Goal: Task Accomplishment & Management: Use online tool/utility

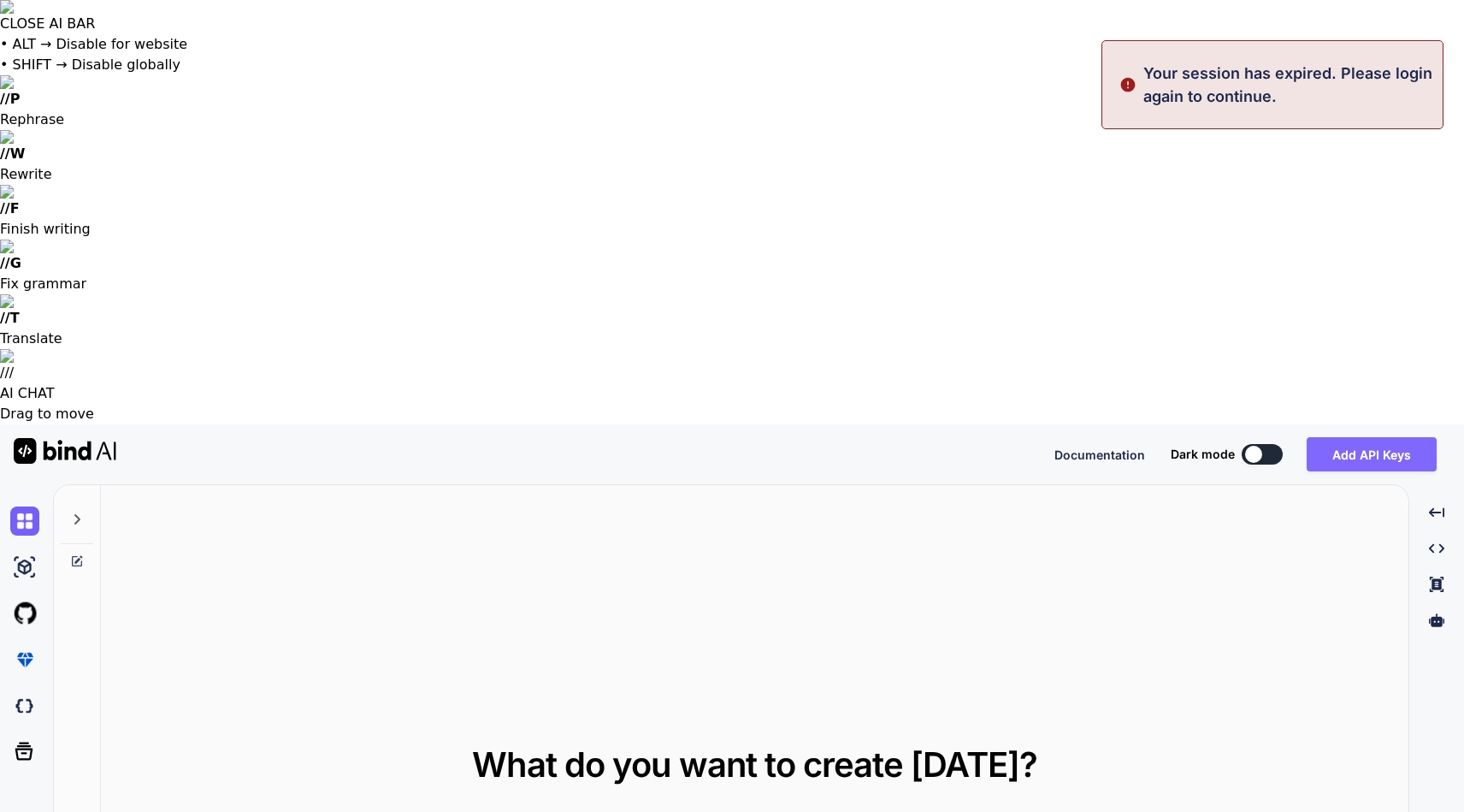
type textarea "x"
click at [1254, 437] on button "Sign in" at bounding box center [1247, 454] width 93 height 35
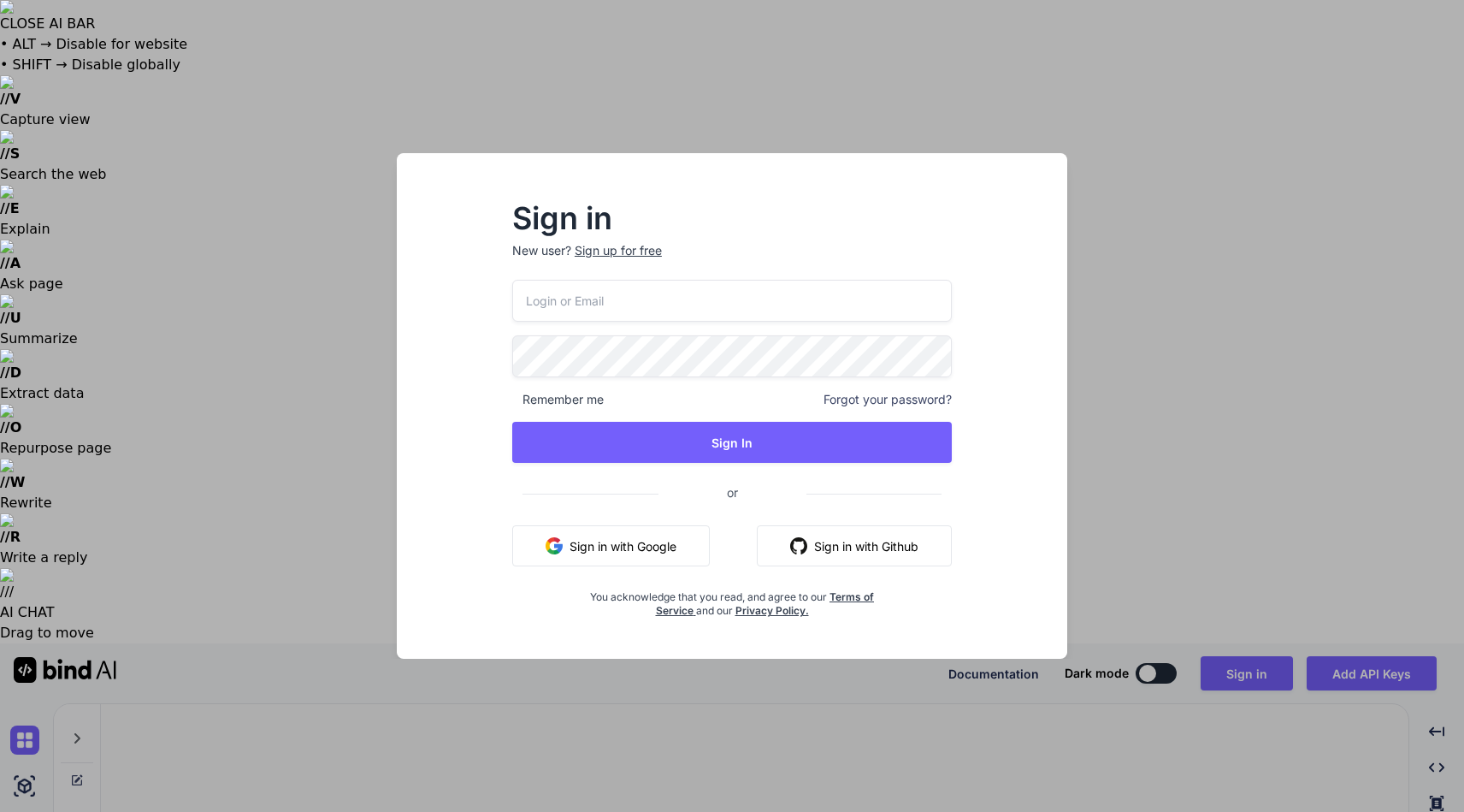
type input "ilari.heldan@gmail.com"
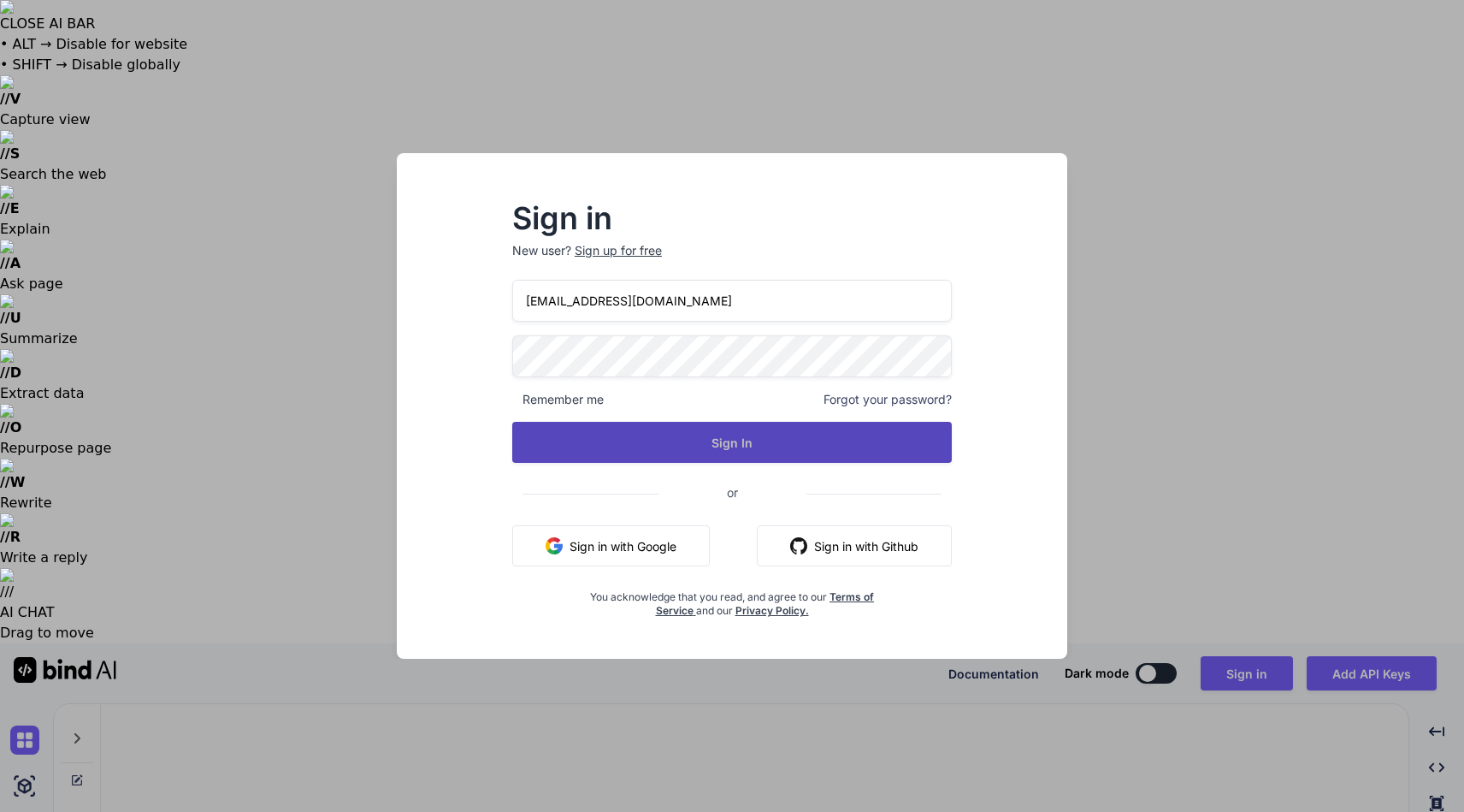
click at [749, 426] on button "Sign In" at bounding box center [732, 442] width 439 height 41
click at [738, 440] on button "Sign In" at bounding box center [732, 442] width 439 height 41
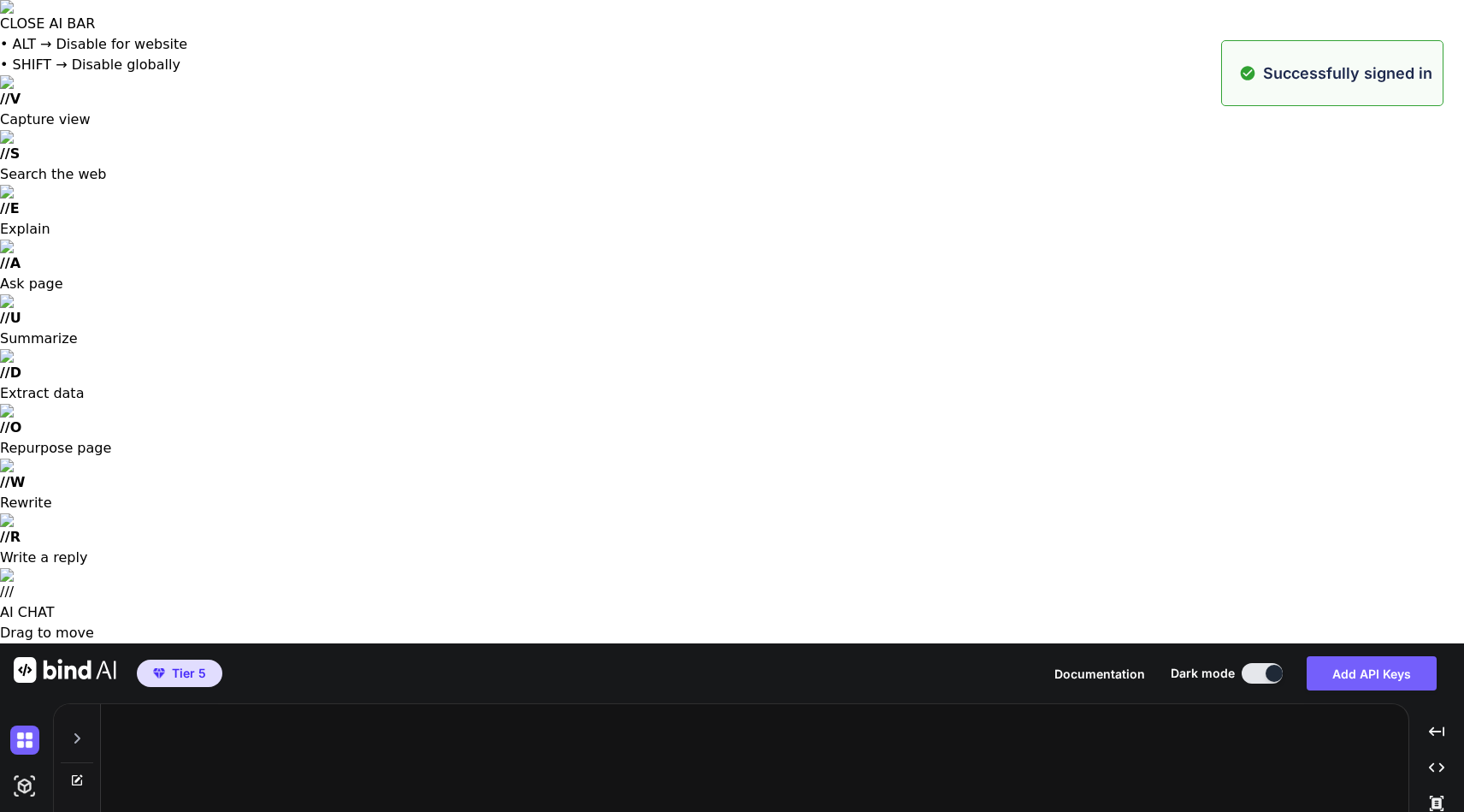
type textarea "x"
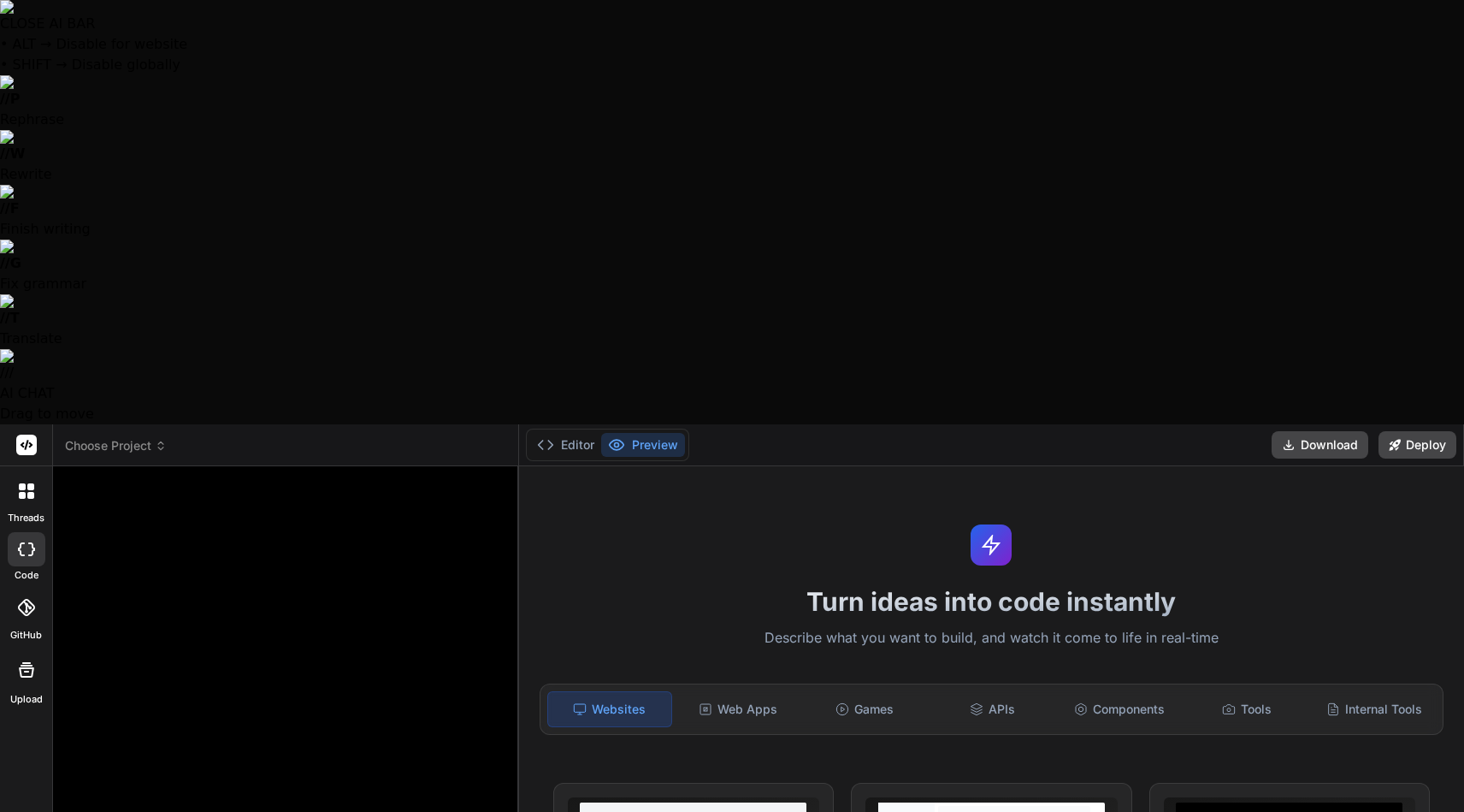
click at [284, 480] on div at bounding box center [287, 797] width 435 height 635
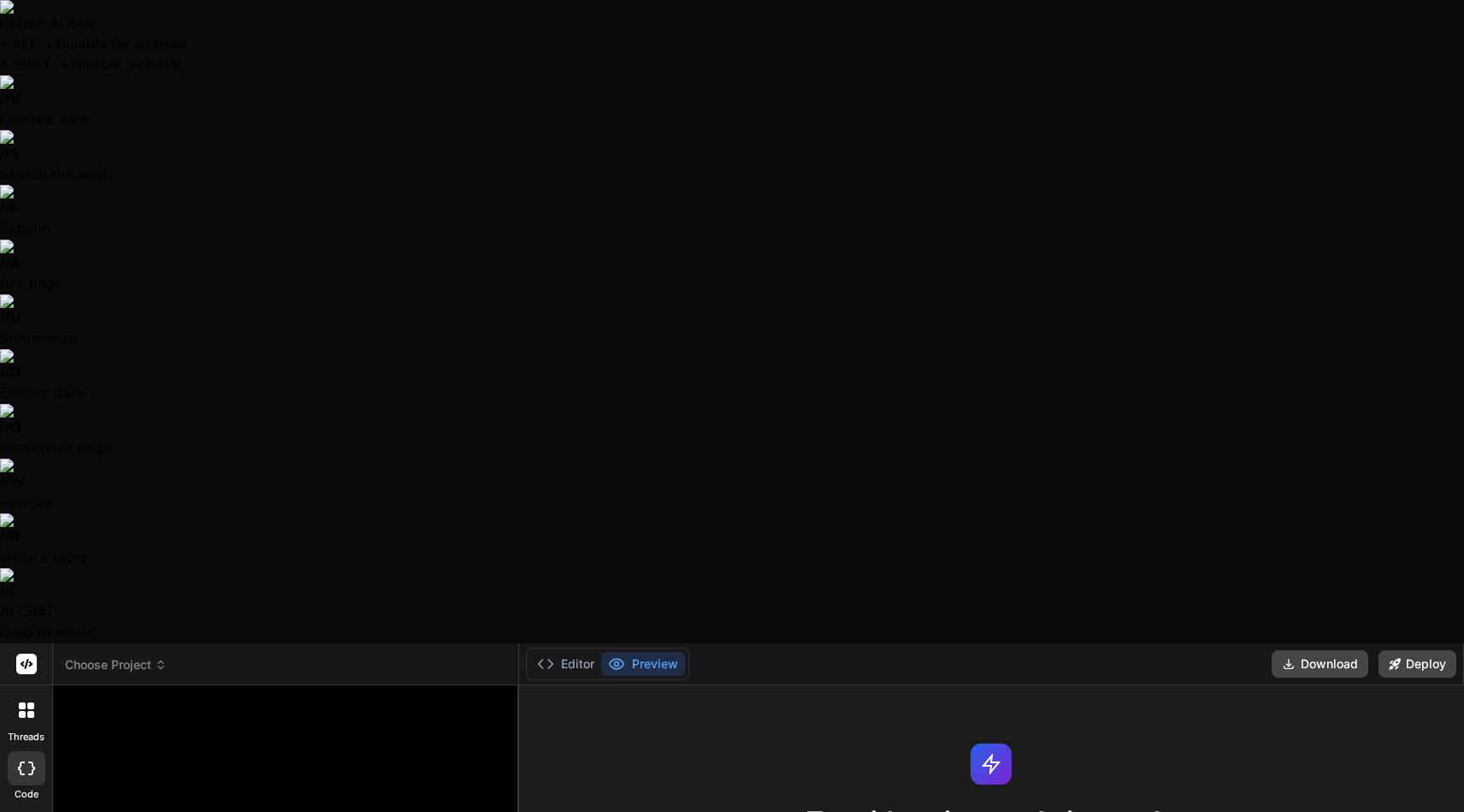
click at [160, 659] on icon at bounding box center [161, 665] width 12 height 12
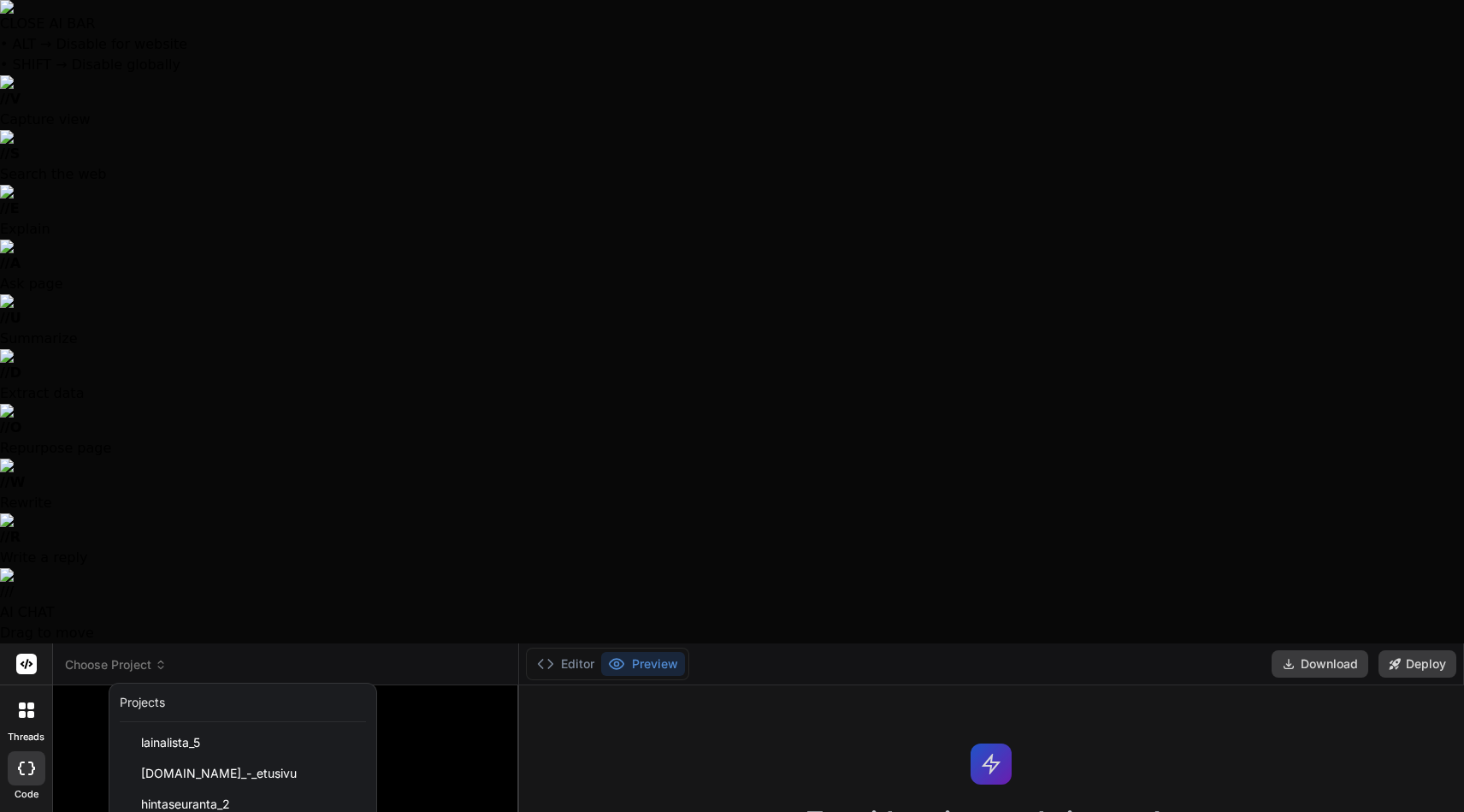
scroll to position [736, 0]
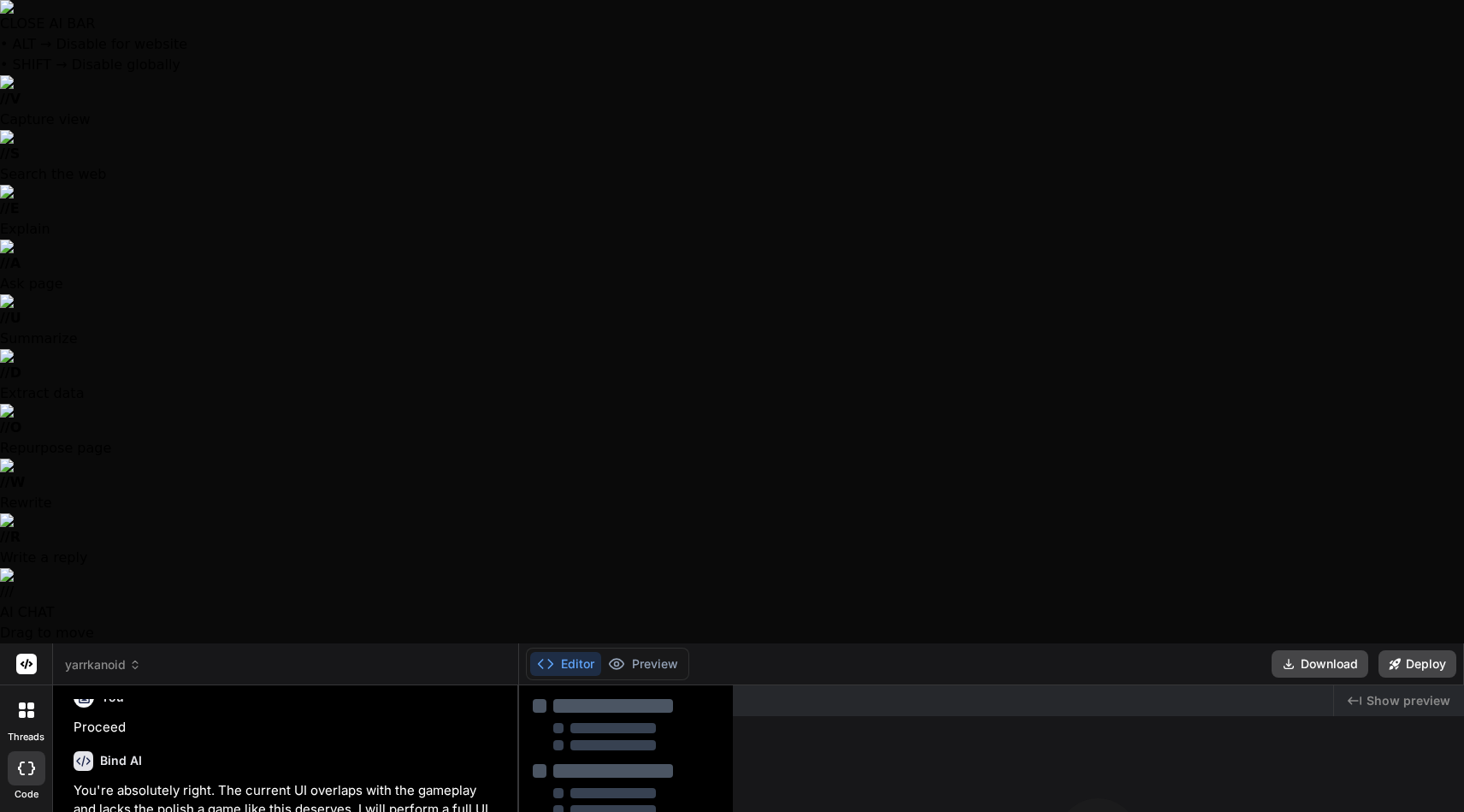
scroll to position [4113, 0]
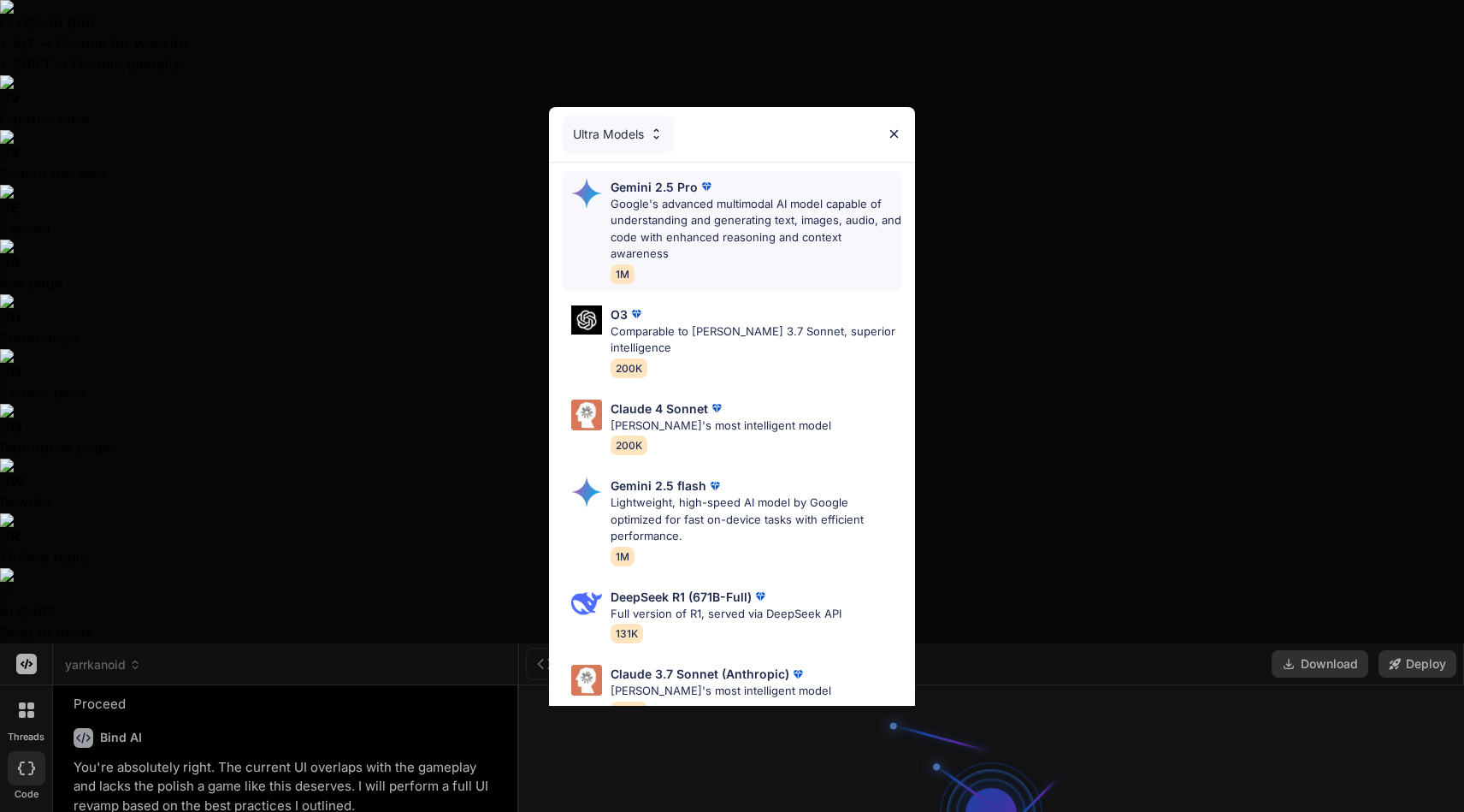
click at [713, 179] on div "Gemini 2.5 Pro" at bounding box center [756, 187] width 291 height 18
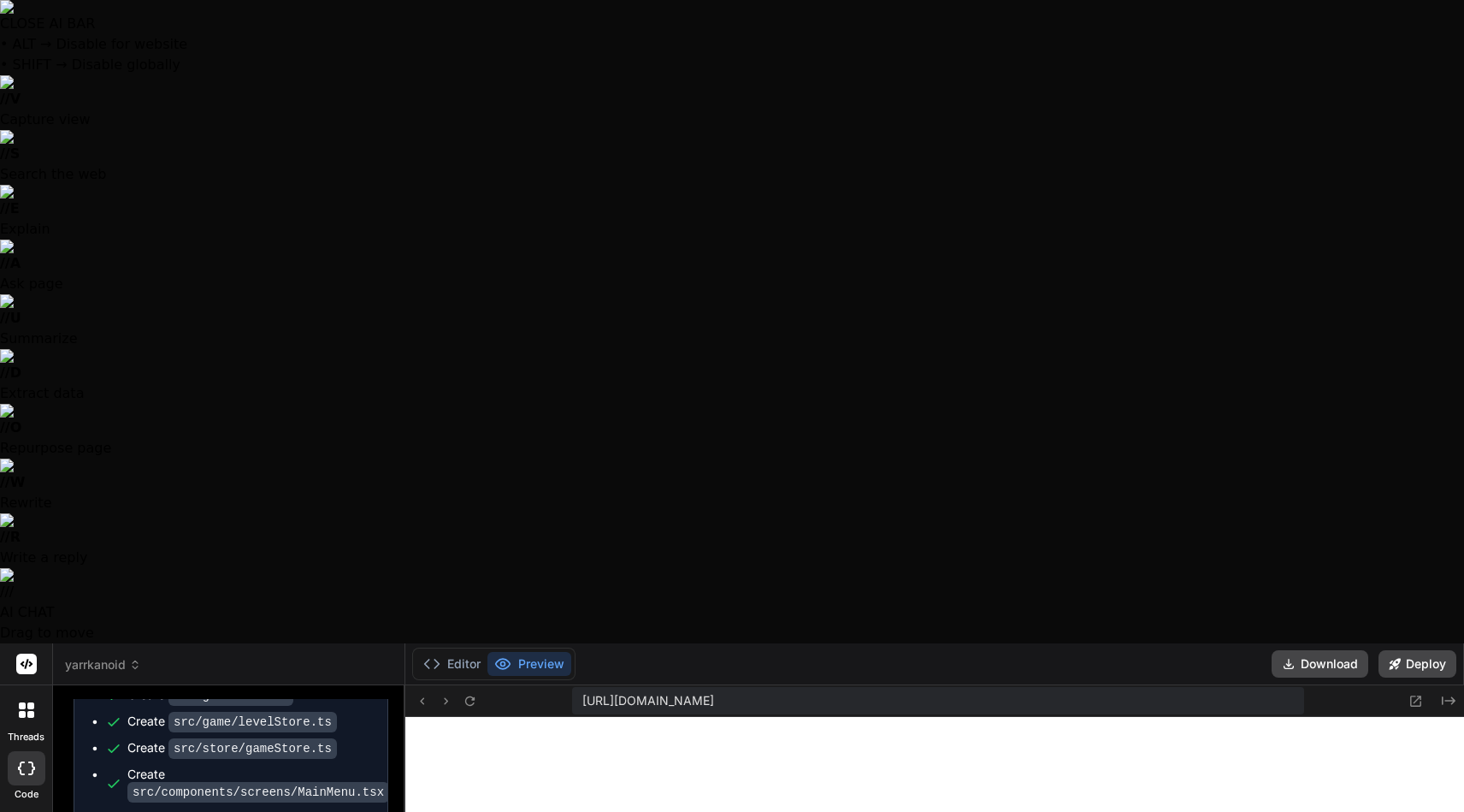
scroll to position [6218, 0]
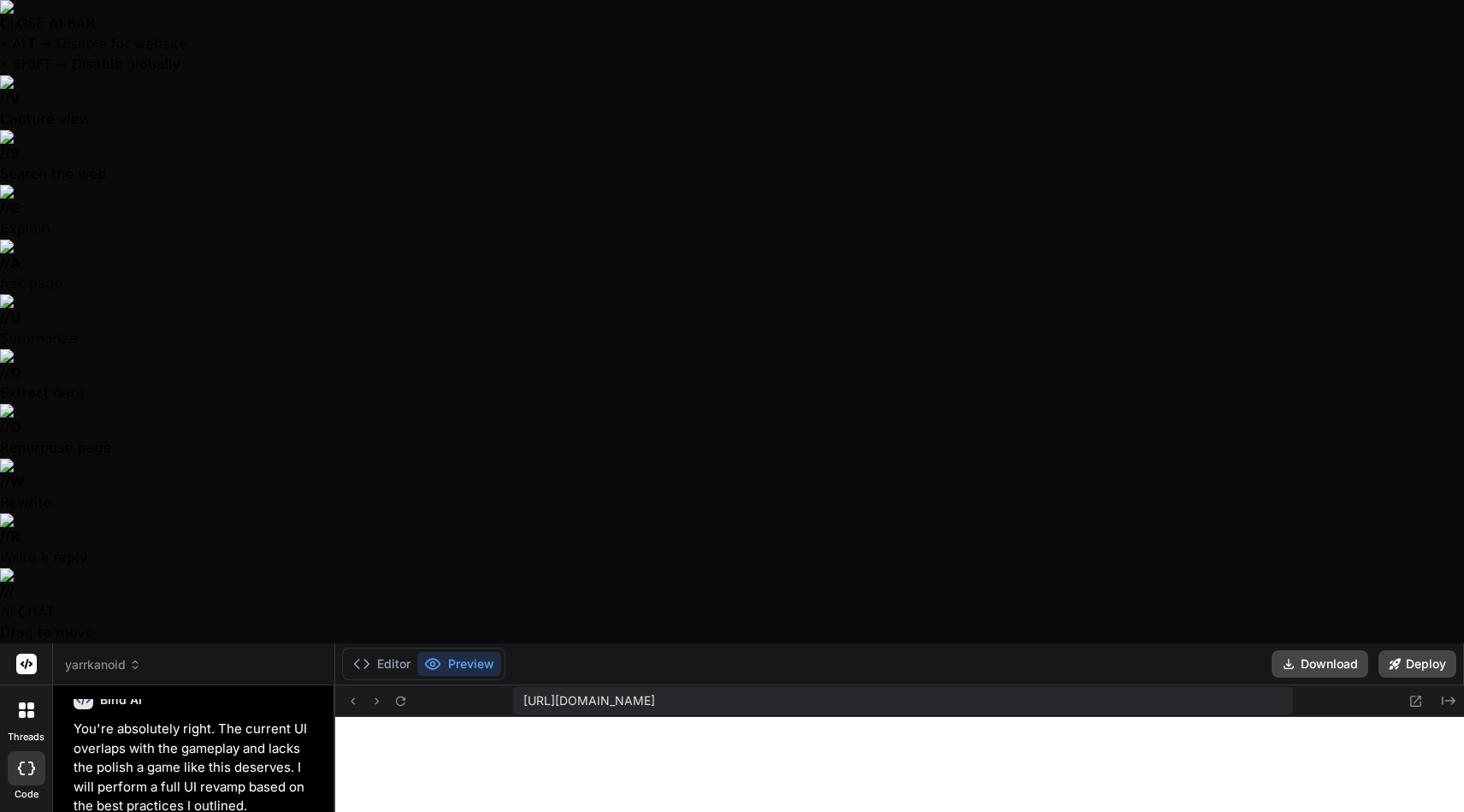
drag, startPoint x: 517, startPoint y: 173, endPoint x: 224, endPoint y: 177, distance: 293.0
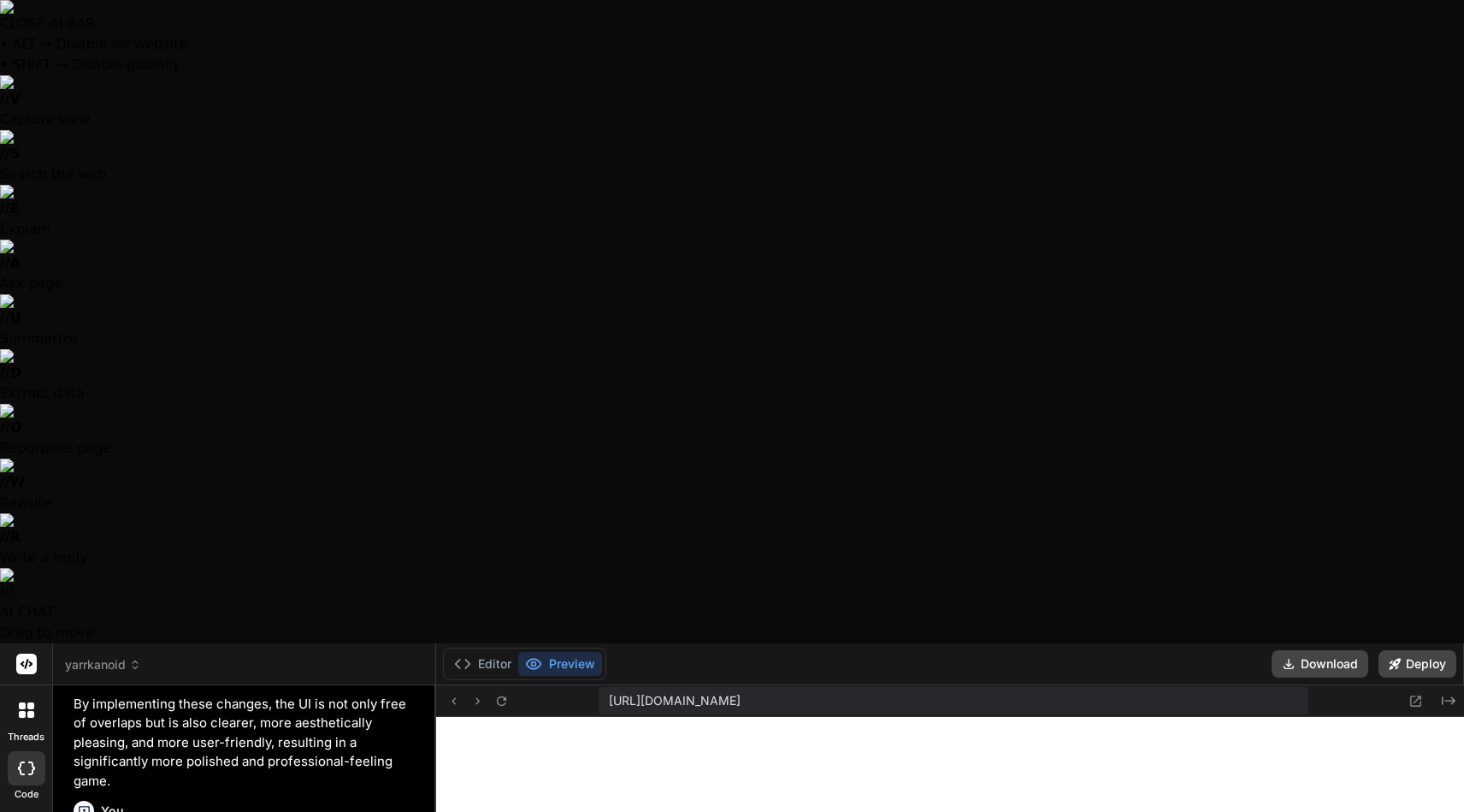
scroll to position [4495, 0]
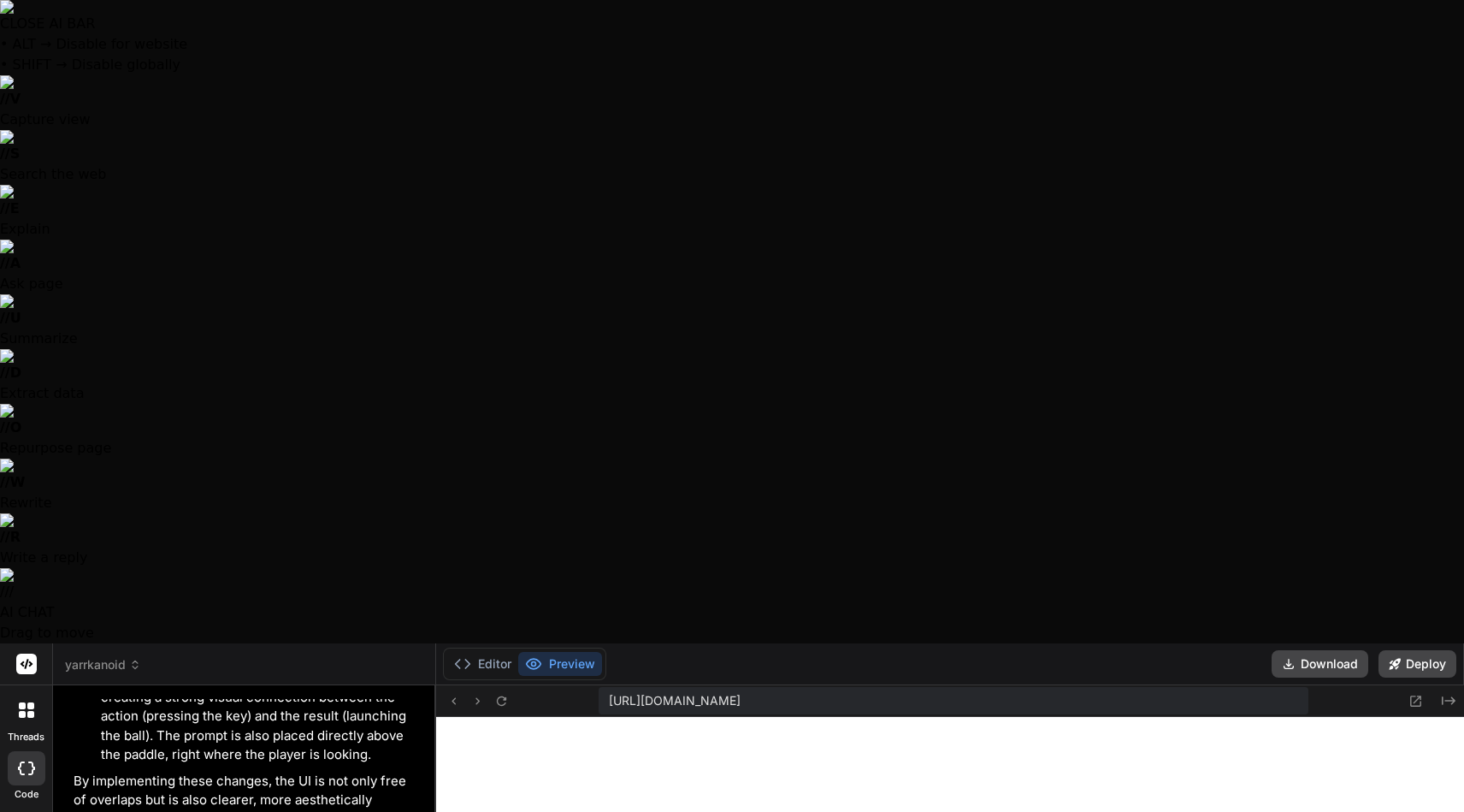
type textarea "x"
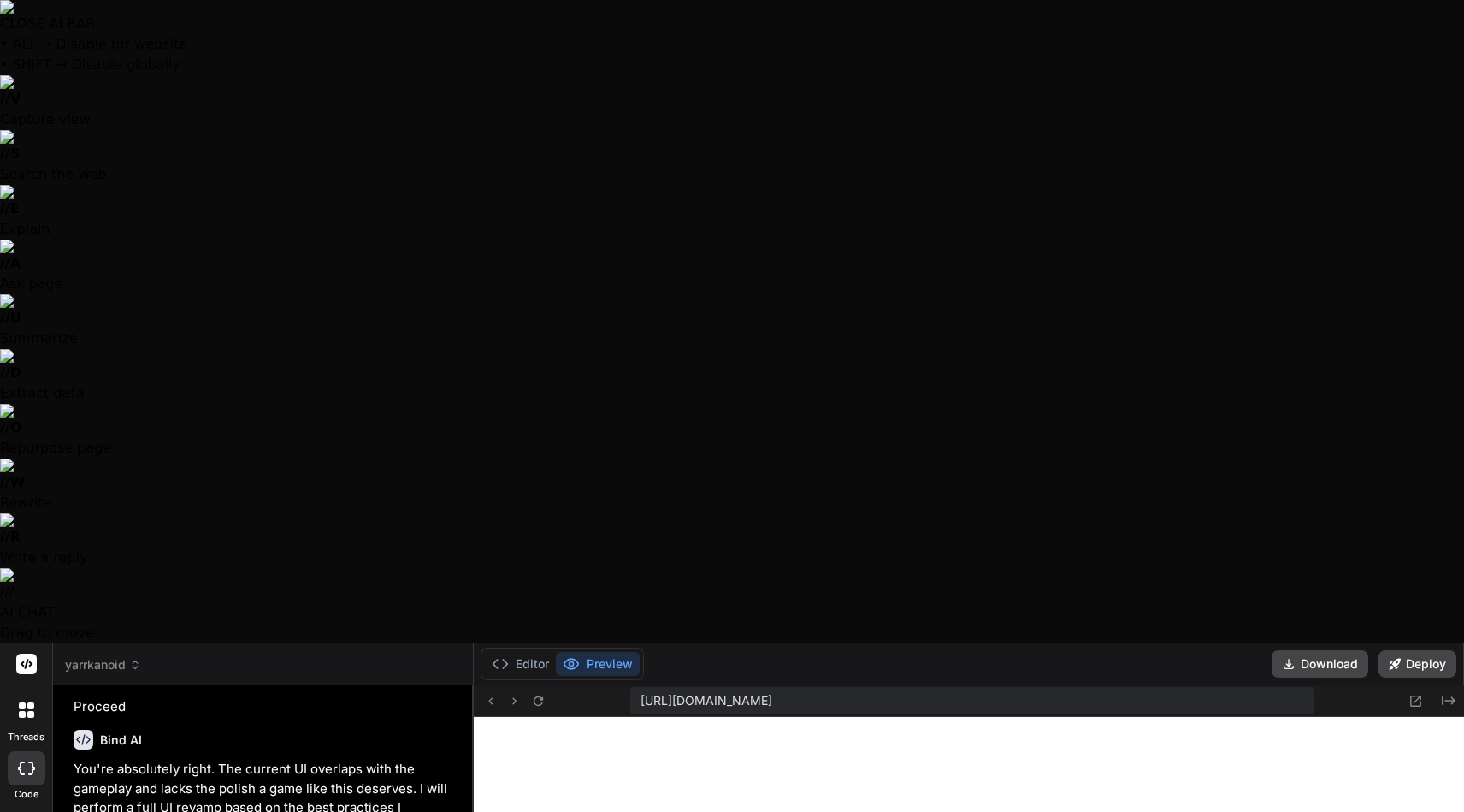
drag, startPoint x: 334, startPoint y: 187, endPoint x: 436, endPoint y: 198, distance: 102.6
